Goal: Use online tool/utility: Utilize a website feature to perform a specific function

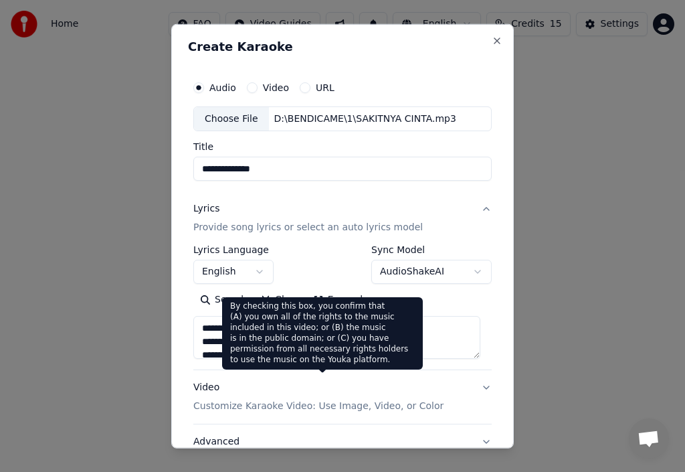
scroll to position [5, 0]
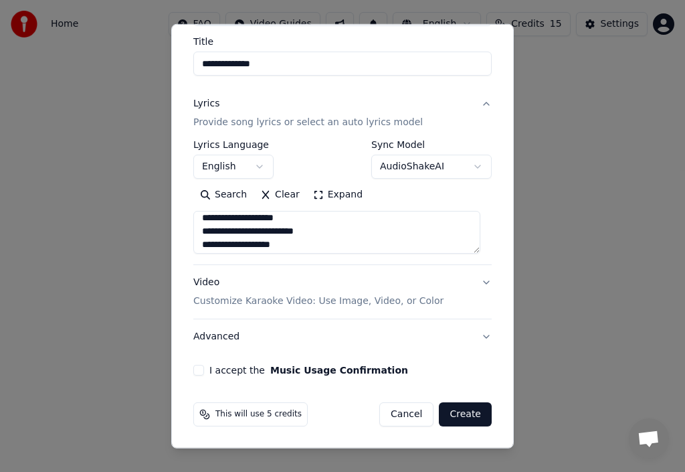
click at [341, 300] on p "Customize Karaoke Video: Use Image, Video, or Color" at bounding box center [318, 300] width 250 height 13
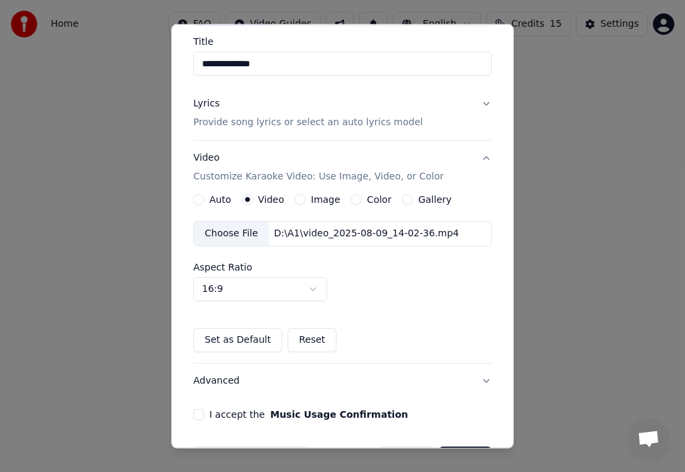
click at [330, 199] on label "Image" at bounding box center [325, 199] width 29 height 9
click at [306, 199] on button "Image" at bounding box center [300, 199] width 11 height 11
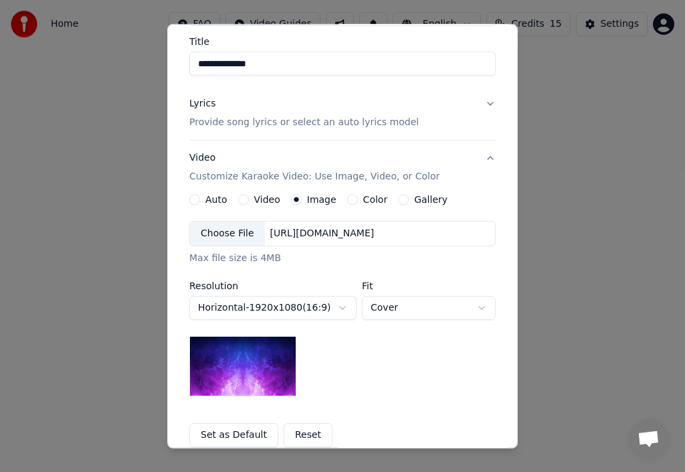
click at [234, 229] on div "Choose File" at bounding box center [227, 234] width 75 height 24
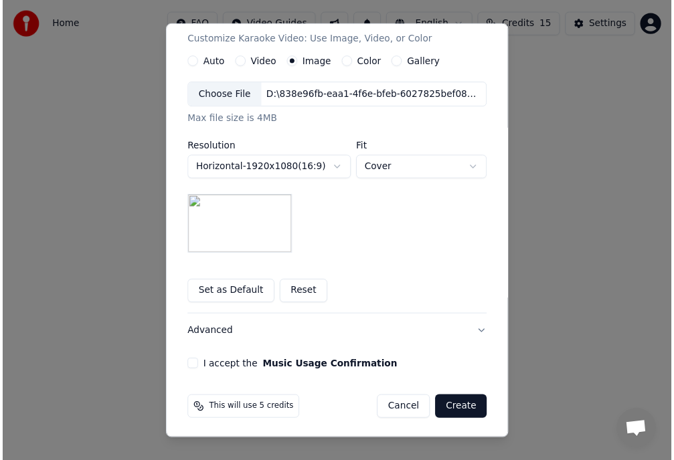
scroll to position [244, 0]
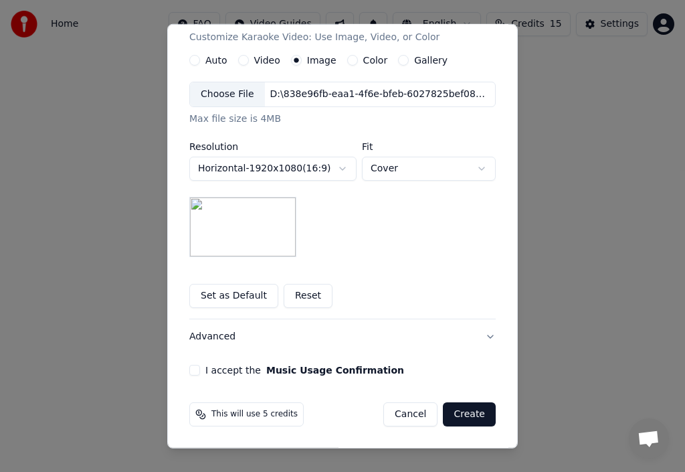
click at [189, 372] on button "I accept the Music Usage Confirmation" at bounding box center [194, 370] width 11 height 11
click at [462, 414] on button "Create" at bounding box center [469, 414] width 53 height 24
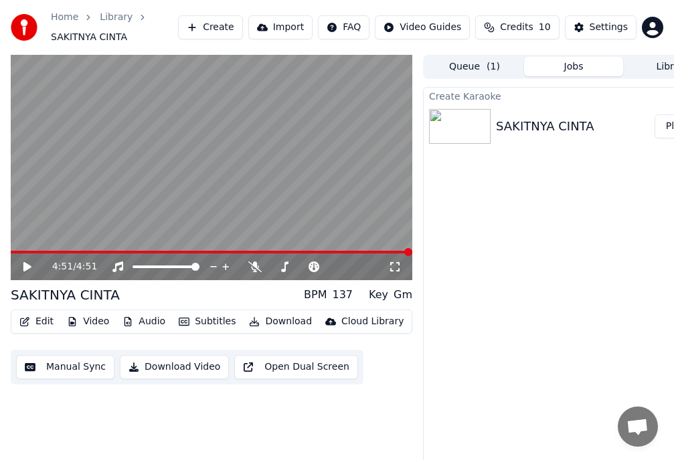
click at [27, 266] on icon at bounding box center [27, 266] width 8 height 9
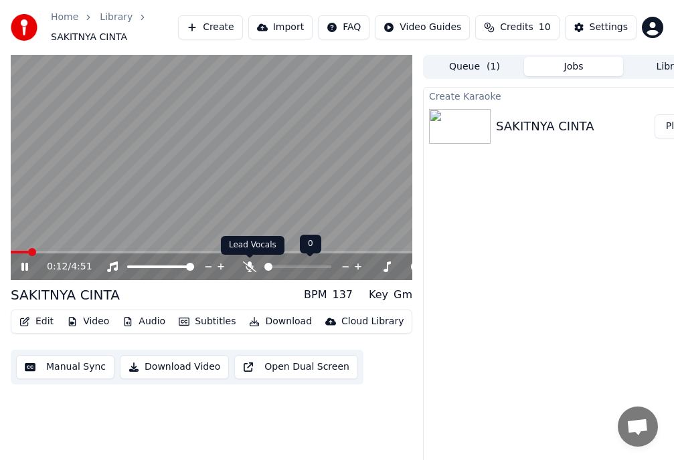
click at [248, 266] on icon at bounding box center [249, 267] width 13 height 11
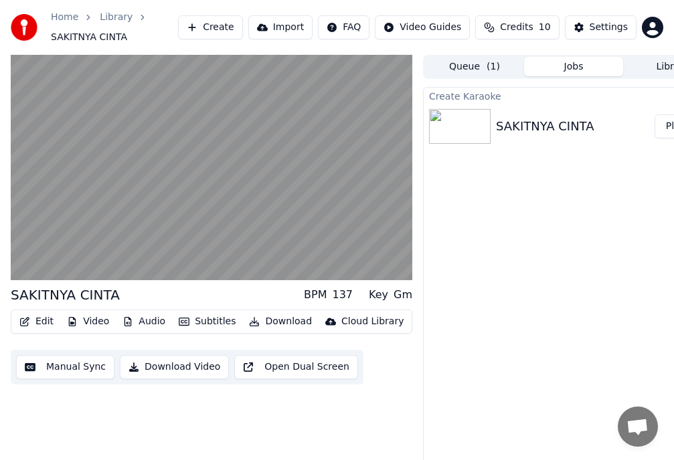
click at [182, 366] on button "Download Video" at bounding box center [174, 367] width 109 height 24
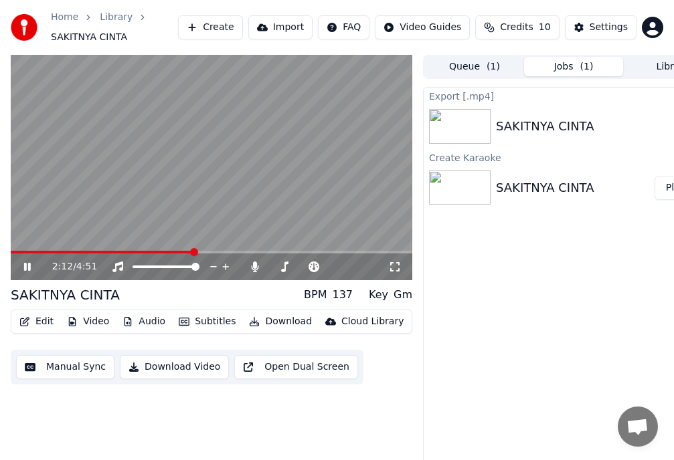
click at [29, 265] on icon at bounding box center [27, 267] width 7 height 8
click at [665, 122] on button "Show" at bounding box center [672, 126] width 48 height 24
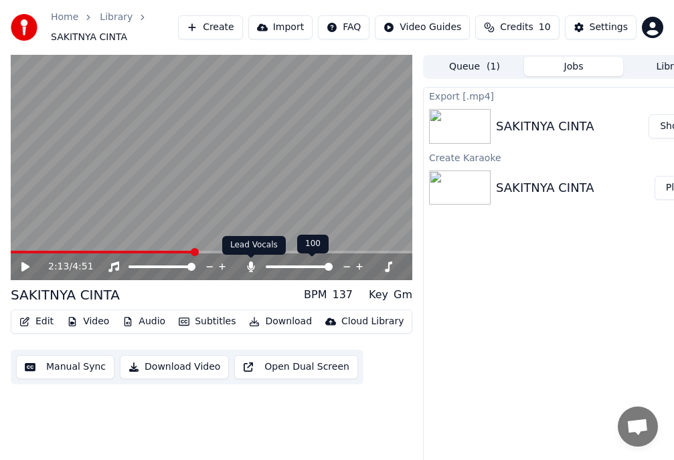
click at [251, 264] on icon at bounding box center [251, 267] width 7 height 11
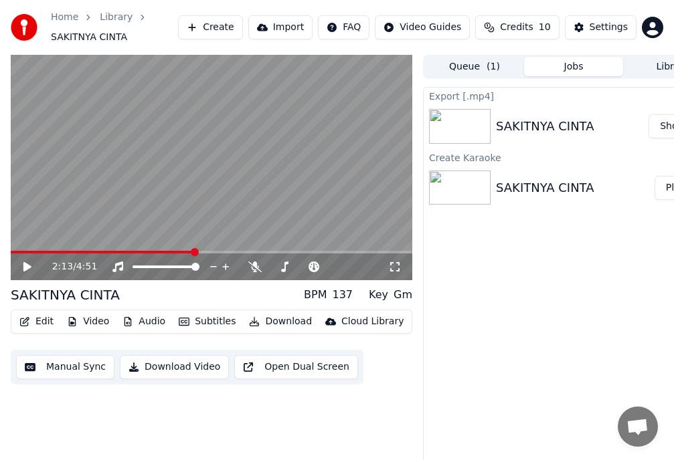
click at [170, 364] on button "Download Video" at bounding box center [174, 367] width 109 height 24
click at [666, 126] on button "Show" at bounding box center [672, 126] width 48 height 24
